Goal: Understand process/instructions: Learn how to perform a task or action

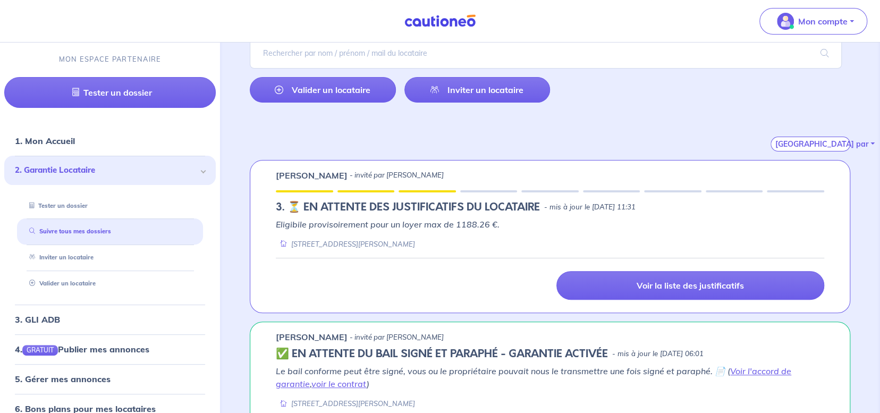
scroll to position [96, 0]
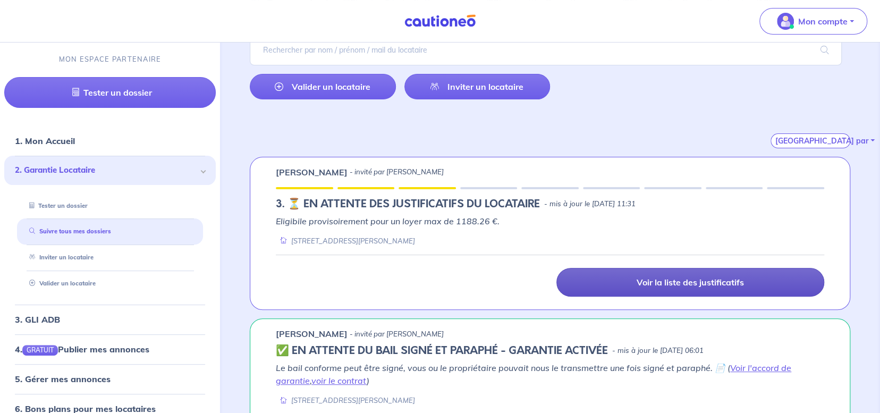
click at [629, 274] on link "Voir la liste des justificatifs" at bounding box center [690, 282] width 268 height 29
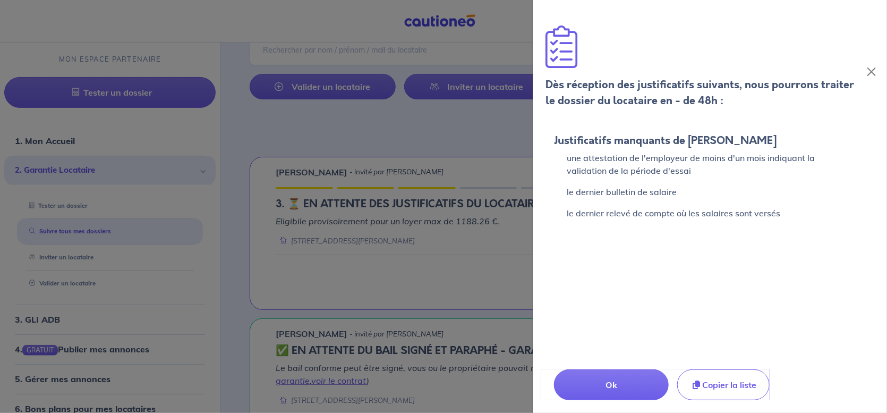
click at [472, 256] on div at bounding box center [443, 206] width 887 height 413
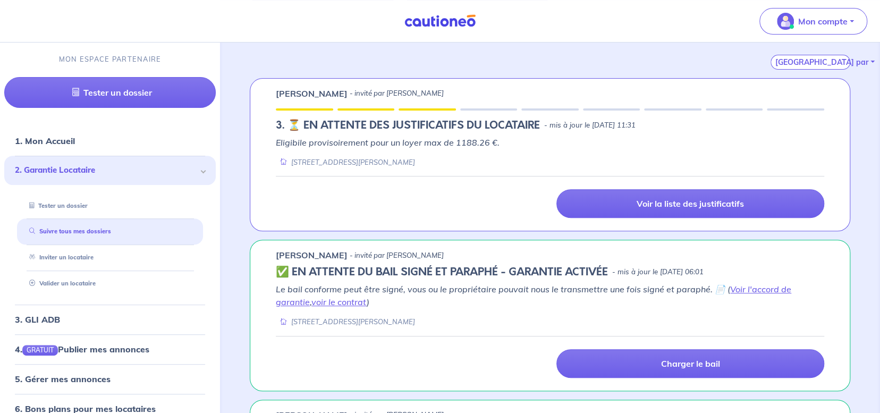
scroll to position [175, 0]
